Goal: Transaction & Acquisition: Purchase product/service

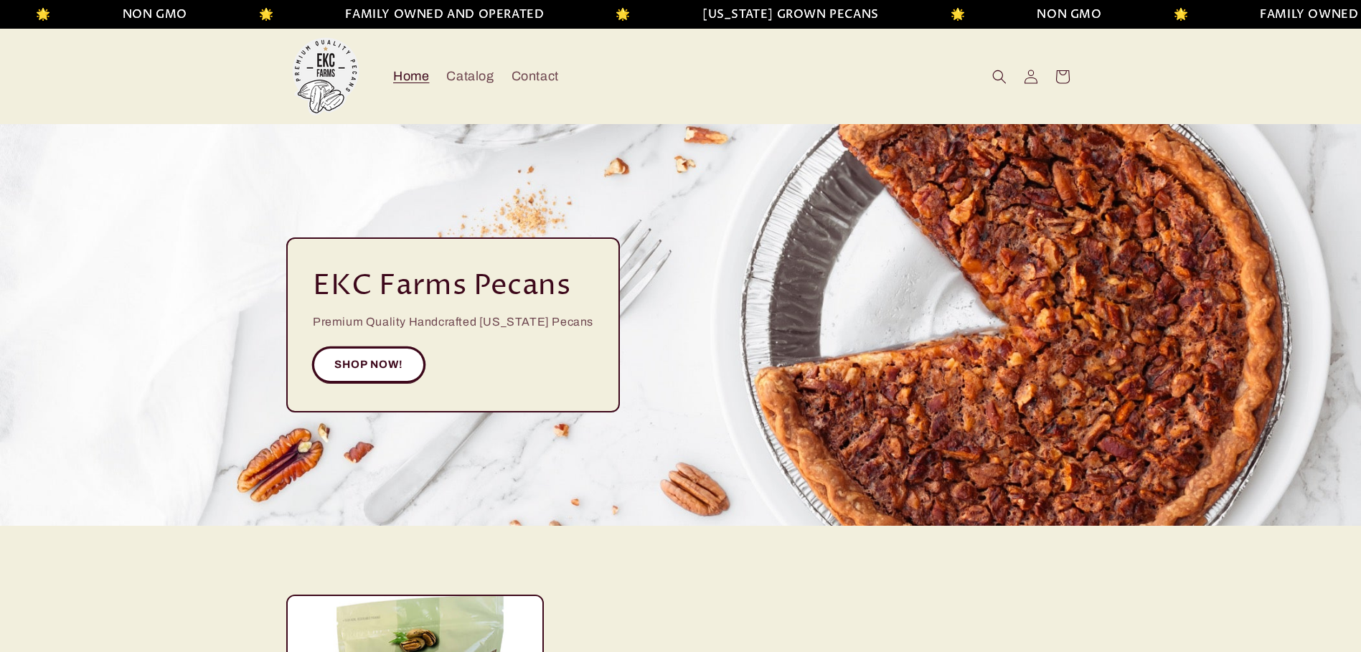
click at [387, 362] on link "SHOP NOW!" at bounding box center [369, 364] width 112 height 35
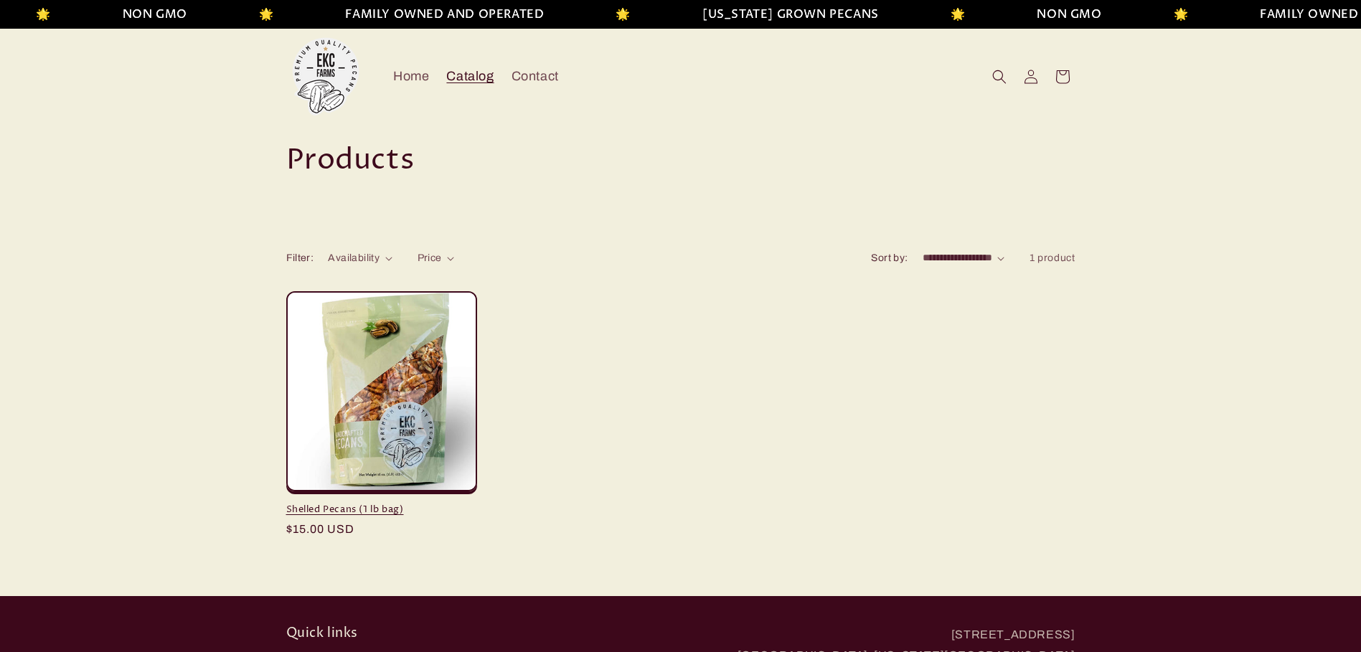
click at [414, 504] on link "Shelled Pecans (1 lb bag)" at bounding box center [381, 510] width 191 height 12
click at [648, 345] on ul "Shelled Pecans (1 lb bag) Shelled Pecans (1 lb bag) Regular price $15.00 USD Re…" at bounding box center [680, 420] width 789 height 259
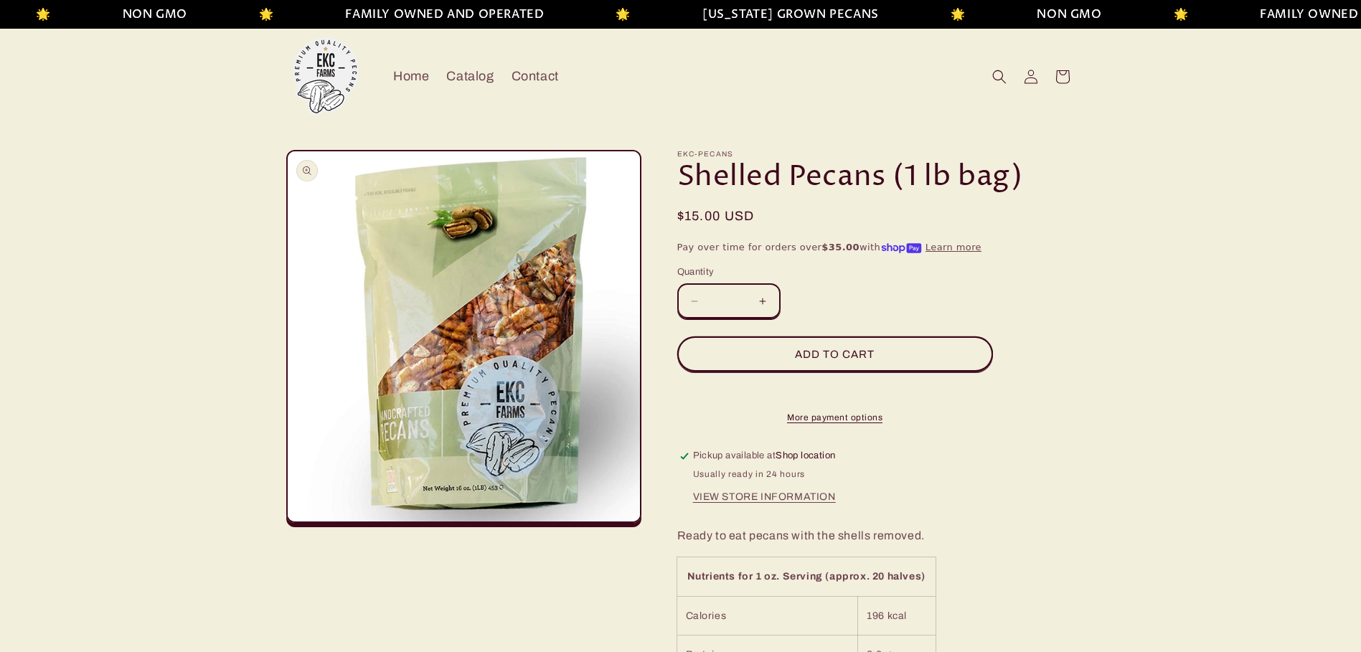
click at [288, 521] on button "Open media 1 in modal" at bounding box center [288, 521] width 0 height 0
